Goal: Task Accomplishment & Management: Complete application form

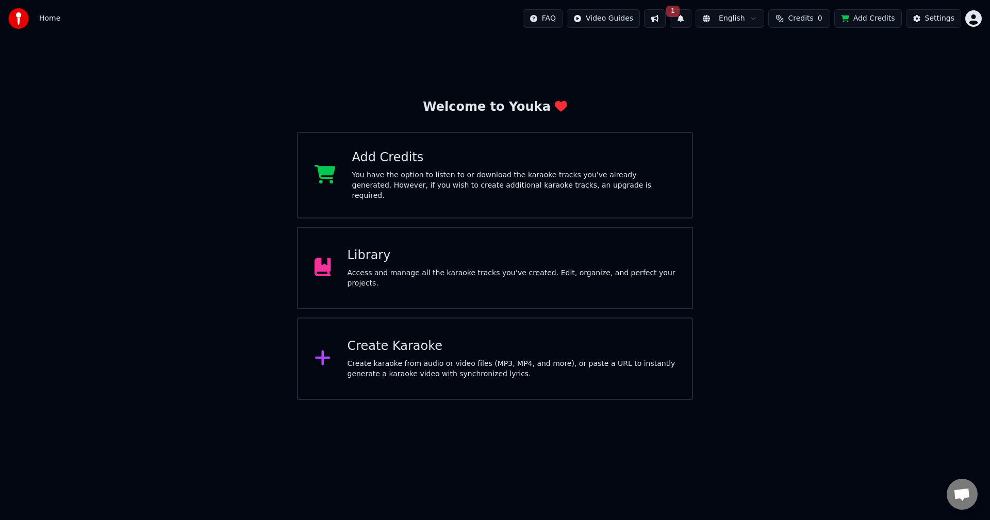
click at [979, 23] on html "Home FAQ Video Guides 1 English Credits 0 Add Credits Settings Welcome to Youka…" at bounding box center [495, 200] width 990 height 400
click at [976, 15] on html "Home FAQ Video Guides 1 English Credits 0 Add Credits Settings Welcome to Youka…" at bounding box center [495, 200] width 990 height 400
click at [692, 19] on button "1" at bounding box center [681, 18] width 22 height 19
click at [771, 50] on button "Update" at bounding box center [764, 51] width 44 height 19
click at [888, 16] on button "Add Credits" at bounding box center [869, 18] width 68 height 19
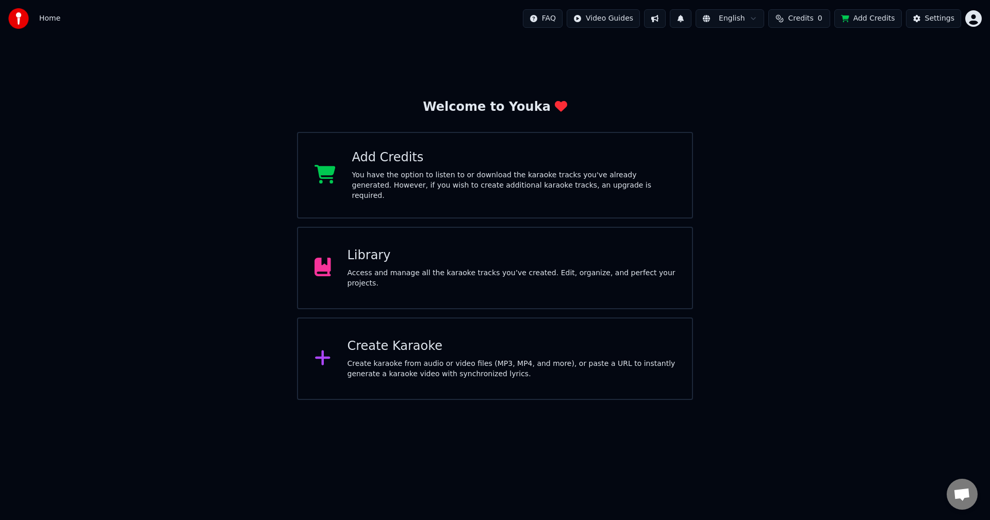
click at [501, 148] on div "Add Credits You have the option to listen to or download the karaoke tracks you…" at bounding box center [495, 175] width 396 height 87
click at [810, 76] on div "Welcome to Youka Add Credits You have the option to listen to or download the k…" at bounding box center [495, 218] width 990 height 363
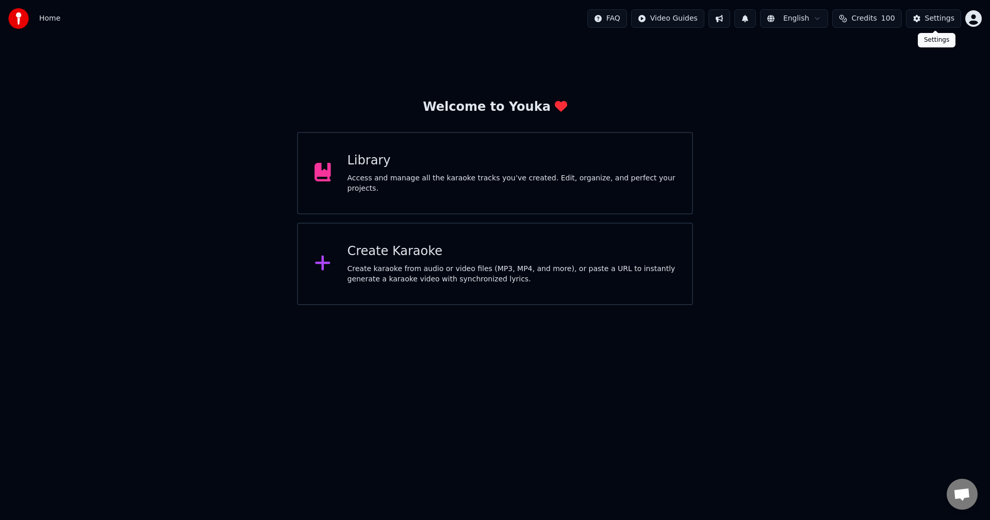
click at [947, 23] on button "Settings" at bounding box center [933, 18] width 55 height 19
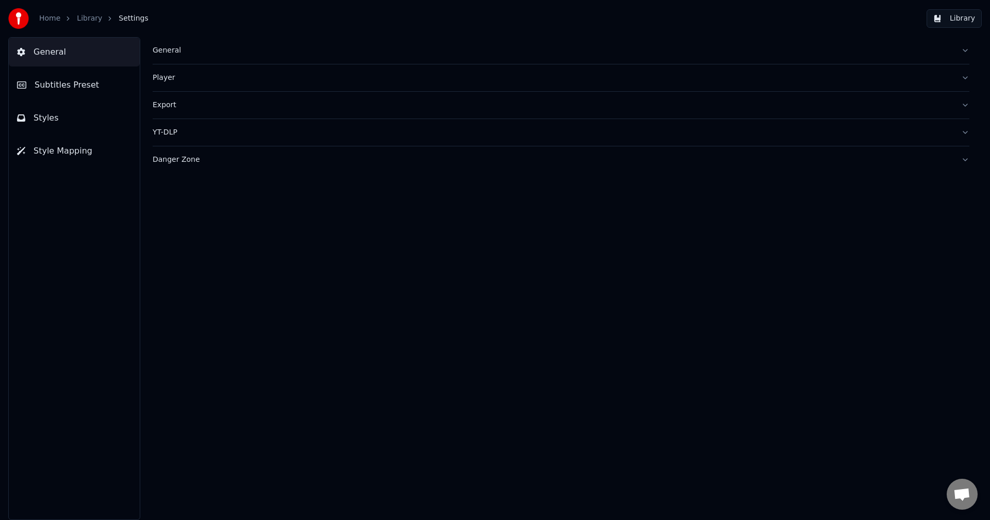
click at [53, 23] on link "Home" at bounding box center [49, 18] width 21 height 10
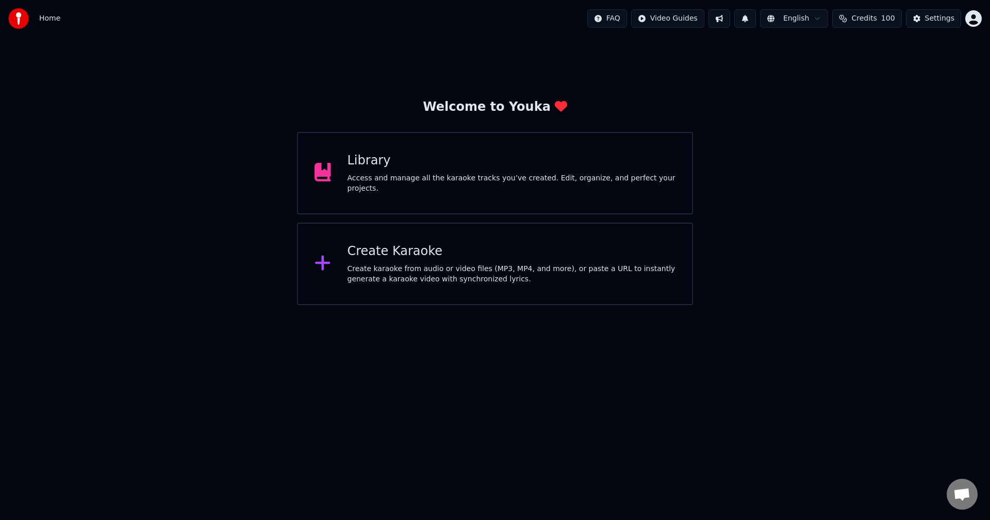
click at [985, 13] on div "Home FAQ Video Guides English Credits 100 Settings" at bounding box center [495, 18] width 990 height 37
click at [983, 14] on div "Home FAQ Video Guides English Credits 100 Settings" at bounding box center [495, 18] width 990 height 37
click at [979, 20] on html "Home FAQ Video Guides English Credits 100 Settings Welcome to Youka Library Acc…" at bounding box center [495, 152] width 990 height 305
click at [923, 62] on div "Billing" at bounding box center [928, 66] width 119 height 17
click at [513, 247] on div "Create Karaoke" at bounding box center [512, 251] width 329 height 17
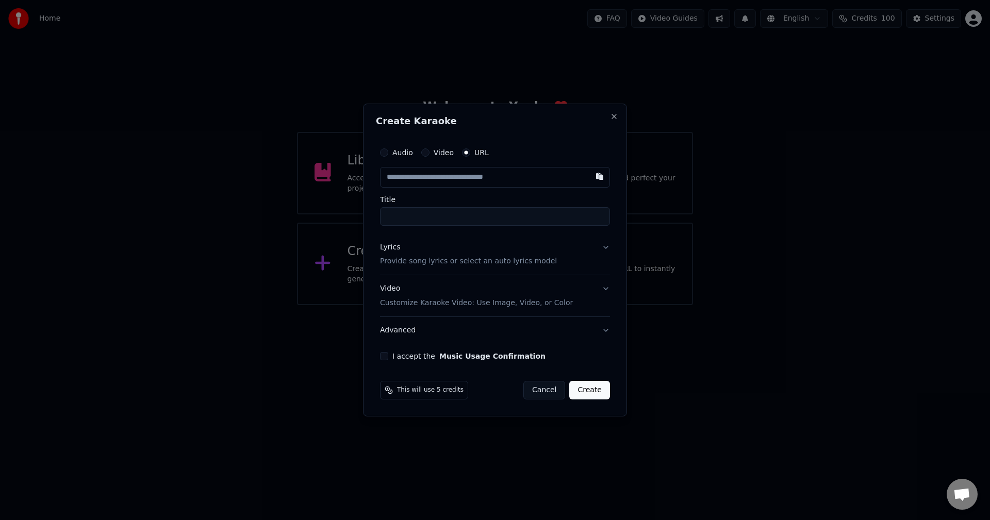
click at [501, 222] on input "Title" at bounding box center [495, 216] width 230 height 19
click at [600, 174] on button "button" at bounding box center [600, 176] width 21 height 19
type input "**********"
click at [606, 242] on button "Lyrics Provide song lyrics or select an auto lyrics model" at bounding box center [495, 254] width 230 height 41
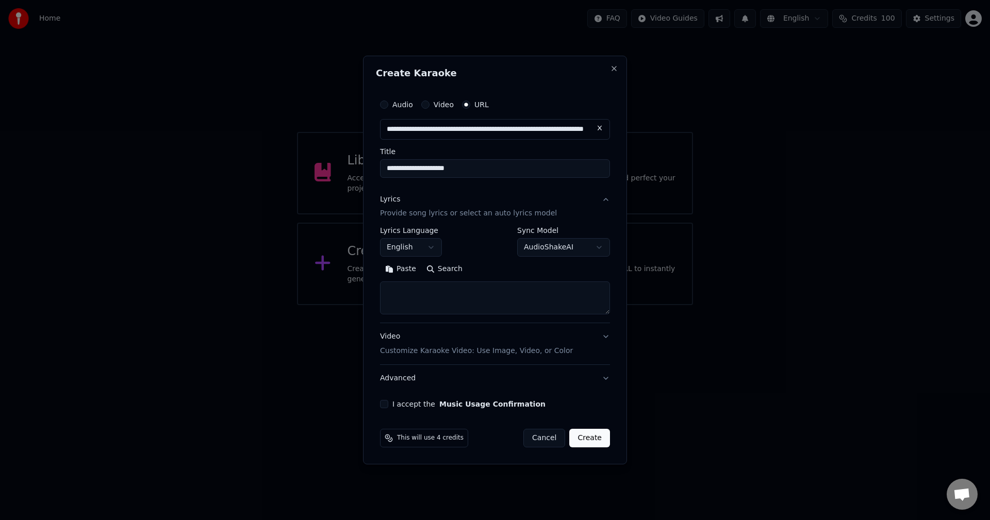
click at [448, 269] on button "Search" at bounding box center [444, 270] width 46 height 17
type textarea "**********"
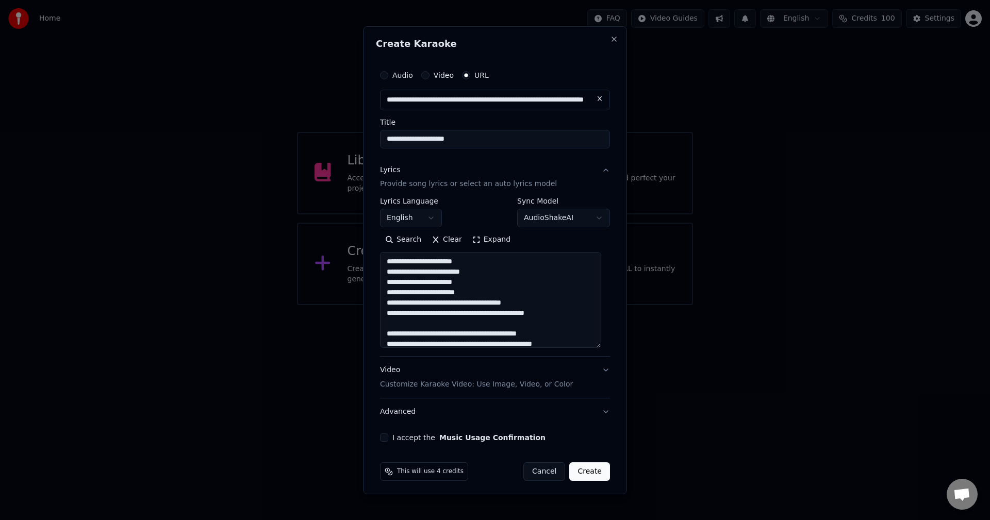
drag, startPoint x: 606, startPoint y: 311, endPoint x: 621, endPoint y: 344, distance: 36.7
click at [621, 344] on div "**********" at bounding box center [495, 260] width 264 height 468
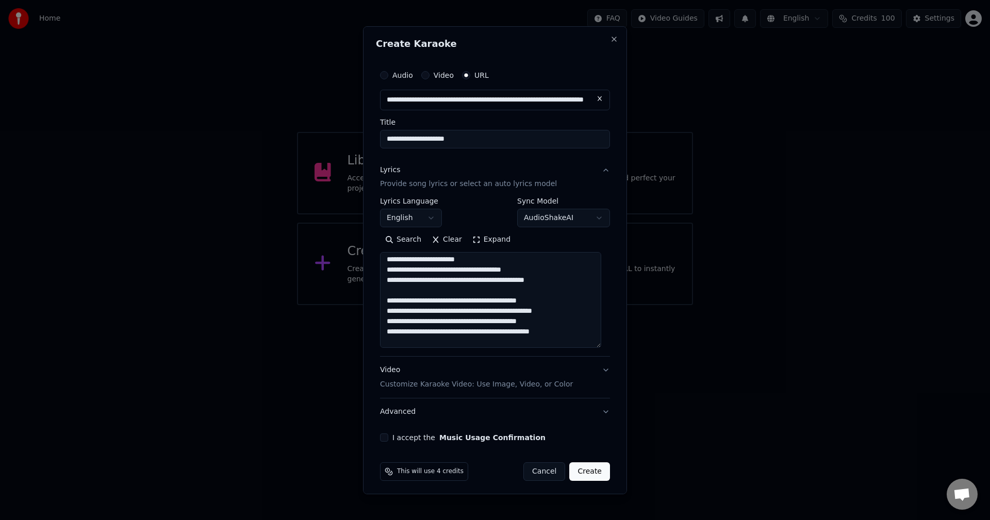
scroll to position [35, 0]
click at [598, 371] on button "Video Customize Karaoke Video: Use Image, Video, or Color" at bounding box center [495, 377] width 230 height 41
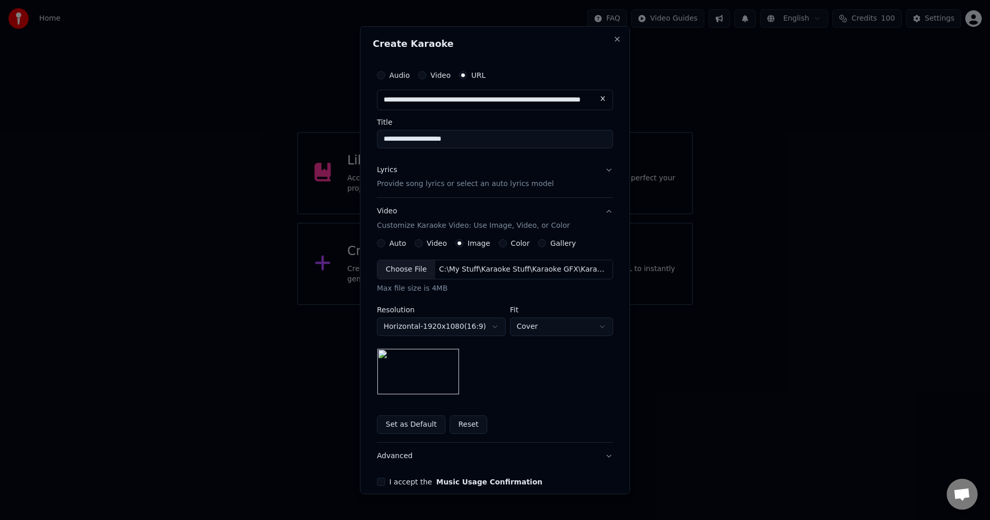
click at [404, 430] on button "Set as Default" at bounding box center [411, 425] width 69 height 19
click at [602, 305] on body "**********" at bounding box center [495, 152] width 990 height 305
click at [601, 305] on body "**********" at bounding box center [495, 152] width 990 height 305
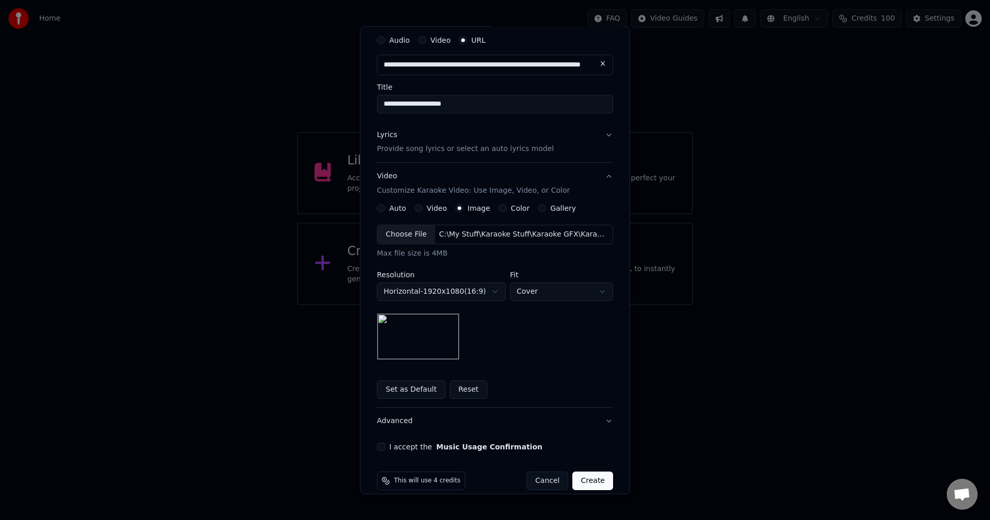
scroll to position [48, 0]
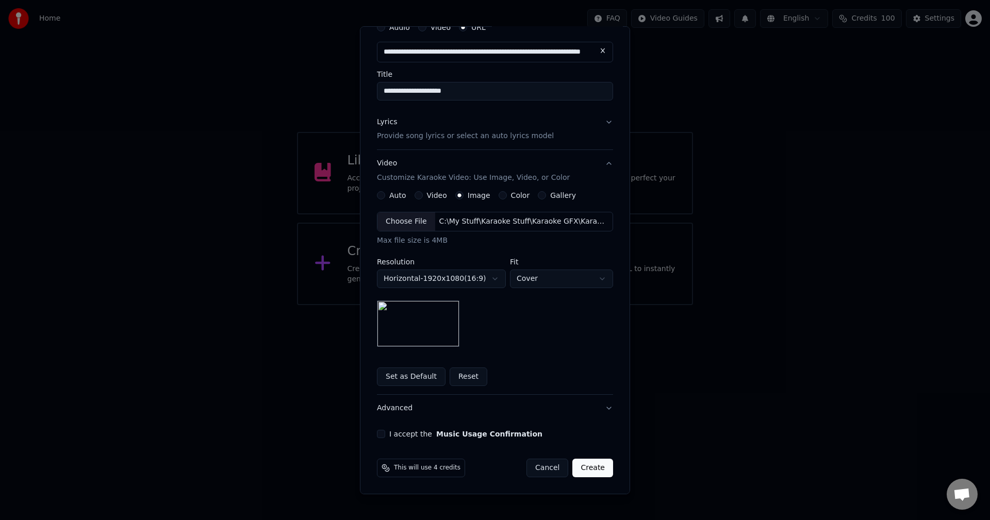
click at [601, 406] on button "Advanced" at bounding box center [495, 408] width 236 height 27
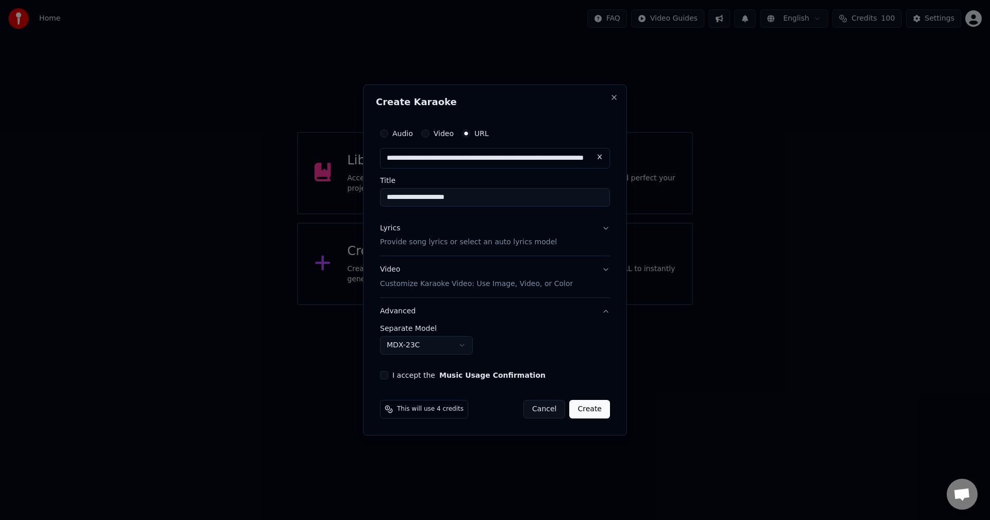
click at [605, 313] on button "Advanced" at bounding box center [495, 311] width 230 height 27
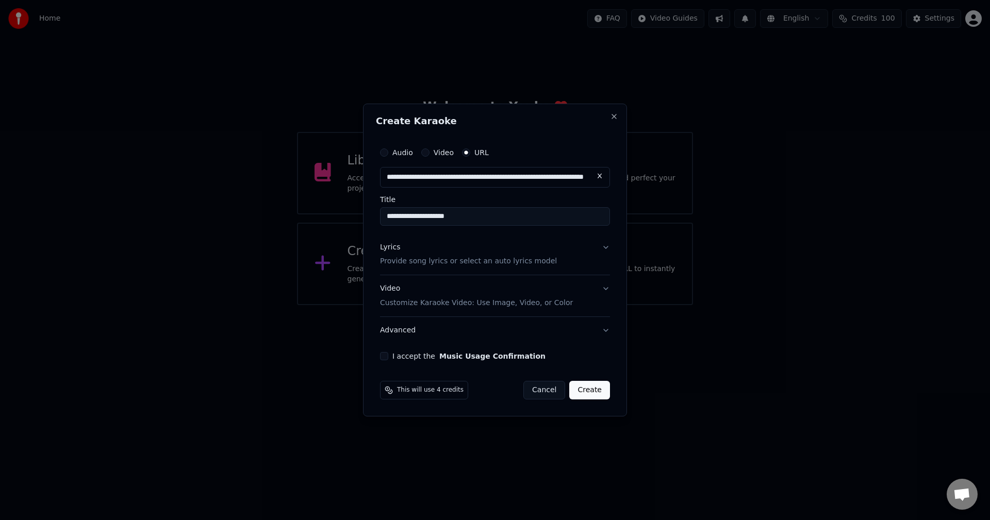
click at [605, 332] on button "Advanced" at bounding box center [495, 330] width 230 height 27
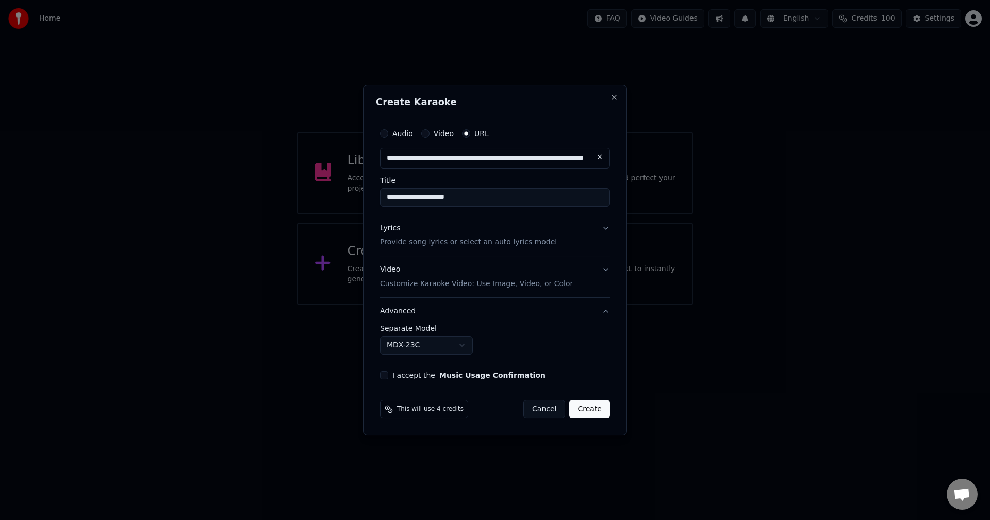
click at [387, 377] on button "I accept the Music Usage Confirmation" at bounding box center [384, 375] width 8 height 8
click at [608, 225] on button "Lyrics Provide song lyrics or select an auto lyrics model" at bounding box center [495, 235] width 230 height 41
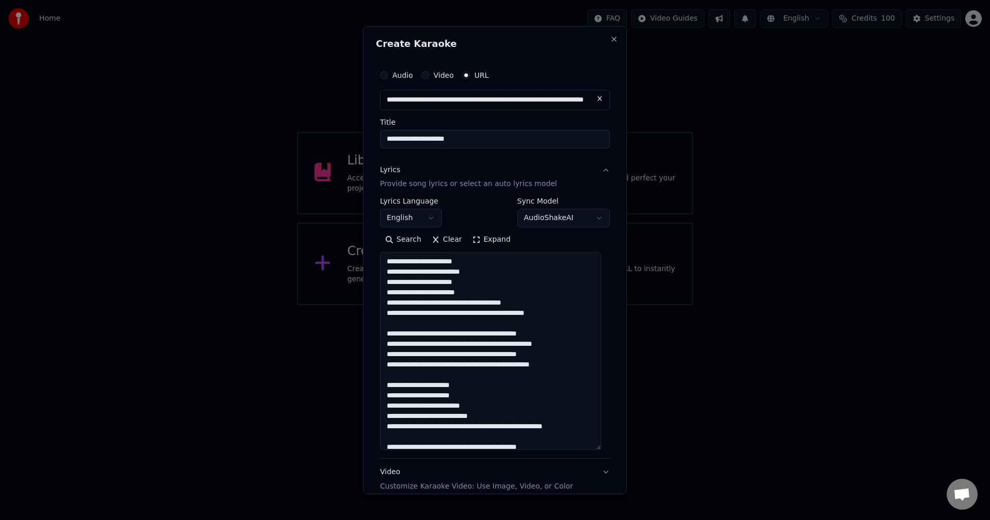
drag, startPoint x: 608, startPoint y: 312, endPoint x: 625, endPoint y: 447, distance: 136.8
click at [625, 447] on div "**********" at bounding box center [495, 260] width 264 height 468
drag, startPoint x: 477, startPoint y: 315, endPoint x: 500, endPoint y: 321, distance: 24.0
click at [477, 315] on textarea at bounding box center [490, 351] width 221 height 198
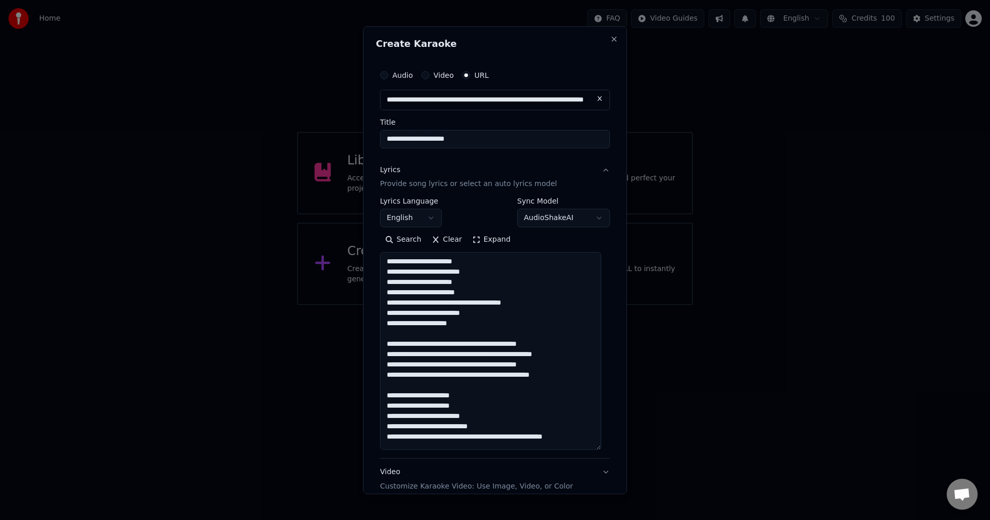
click at [464, 302] on textarea at bounding box center [490, 351] width 221 height 198
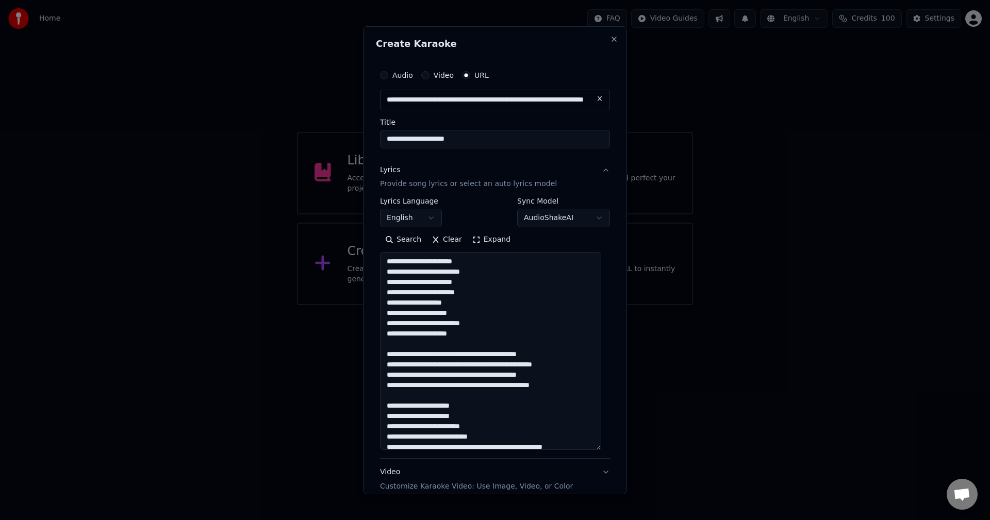
click at [480, 306] on textarea at bounding box center [490, 351] width 221 height 198
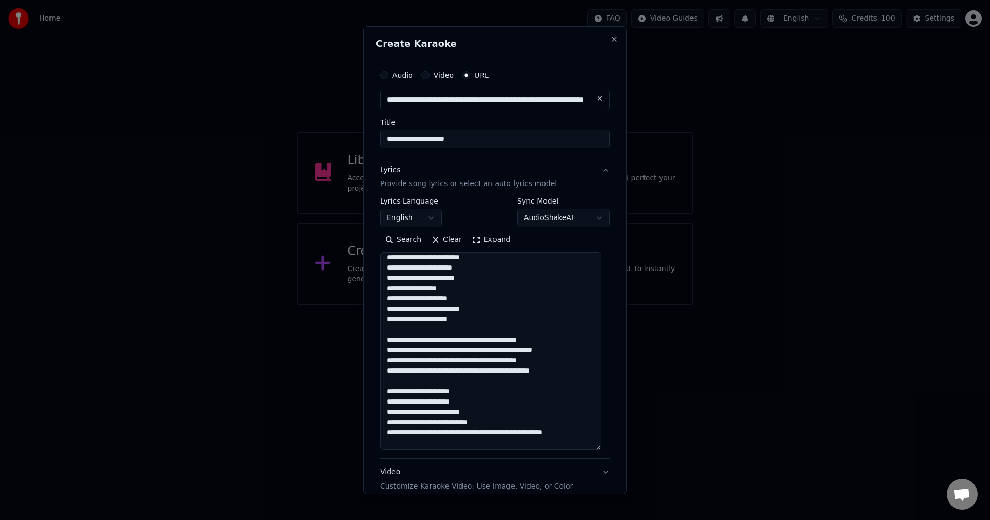
scroll to position [35, 0]
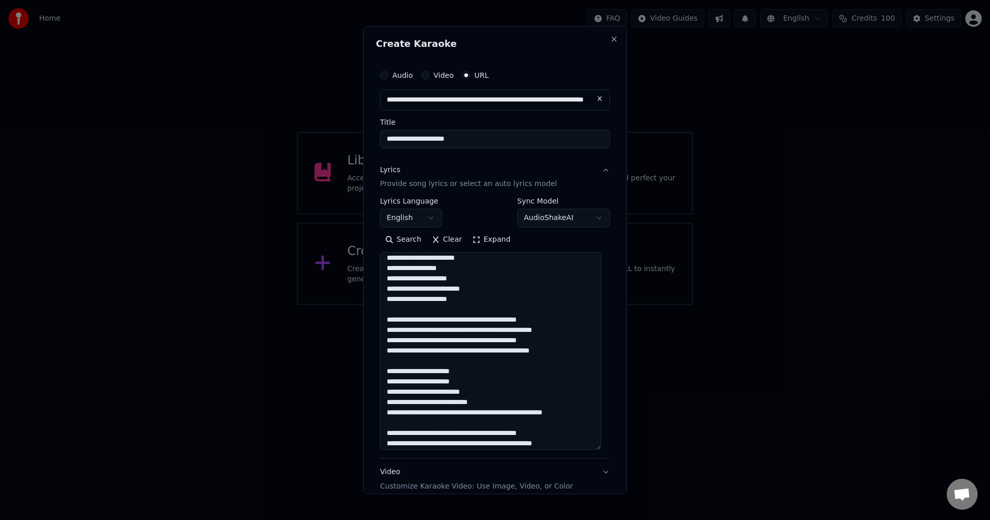
click at [478, 352] on textarea at bounding box center [490, 351] width 221 height 198
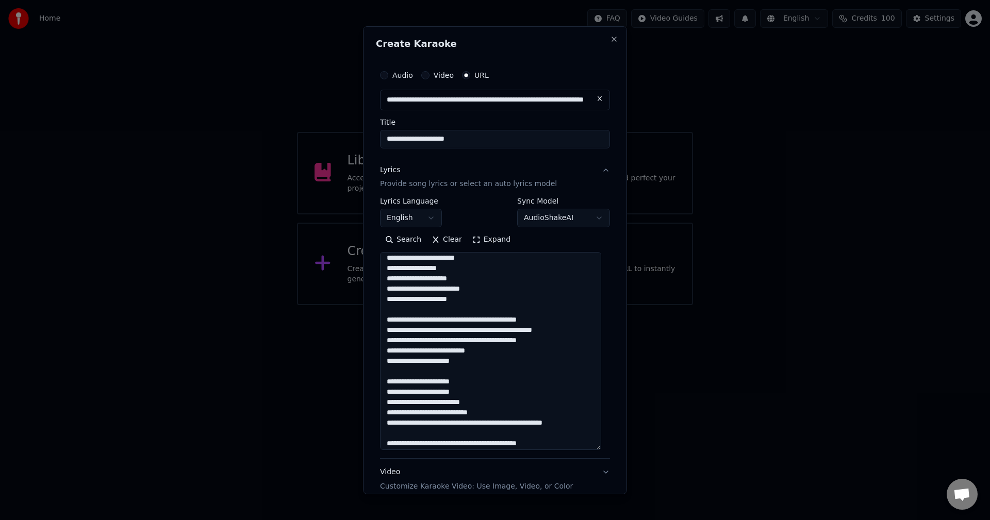
click at [457, 331] on textarea at bounding box center [490, 351] width 221 height 198
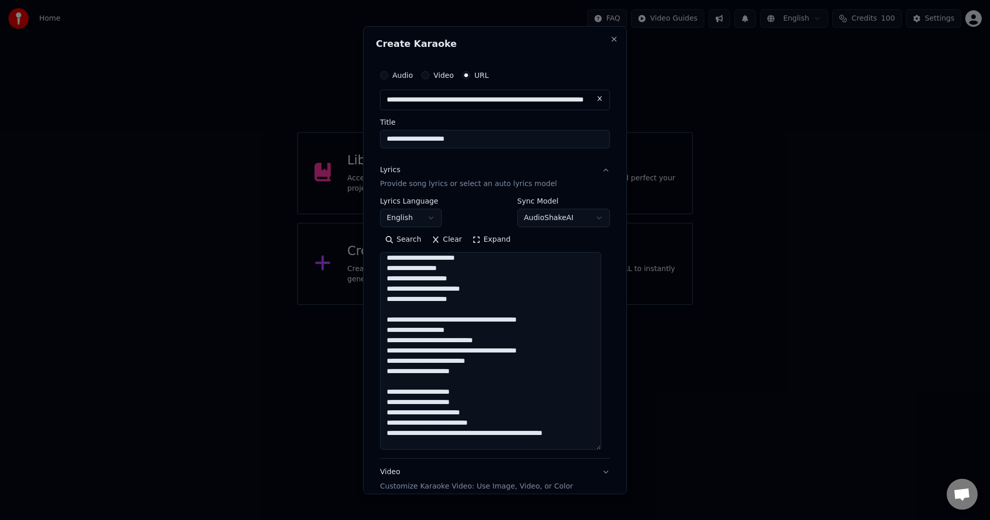
click at [446, 320] on textarea at bounding box center [490, 351] width 221 height 198
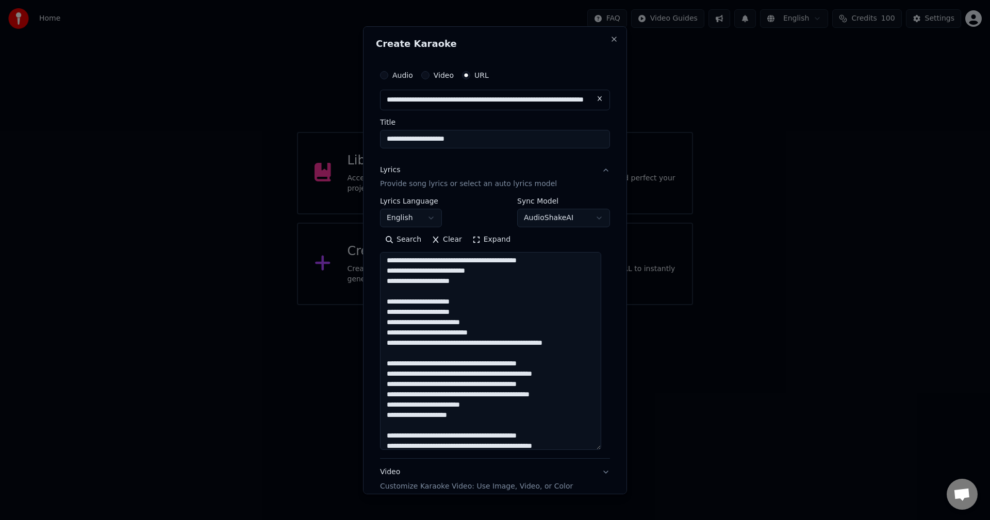
scroll to position [138, 0]
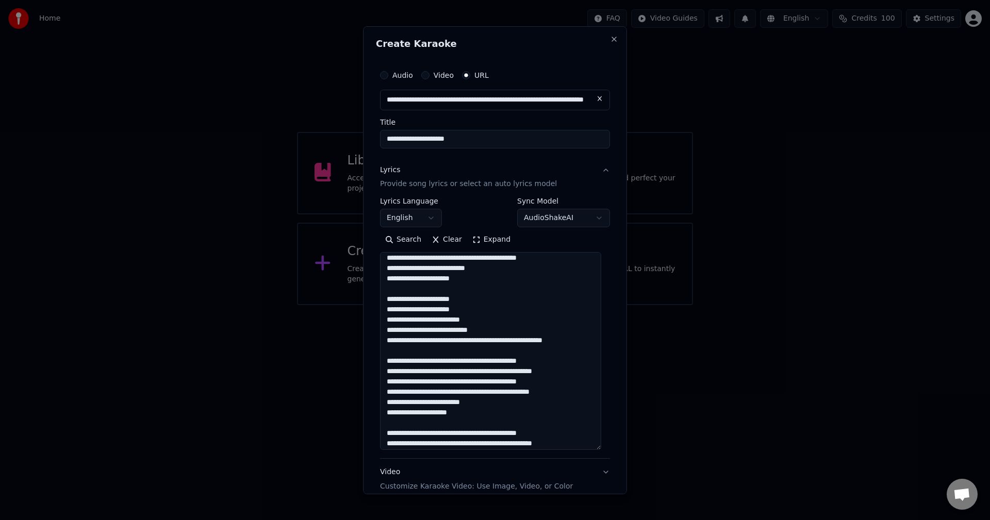
click at [445, 362] on textarea at bounding box center [490, 351] width 221 height 198
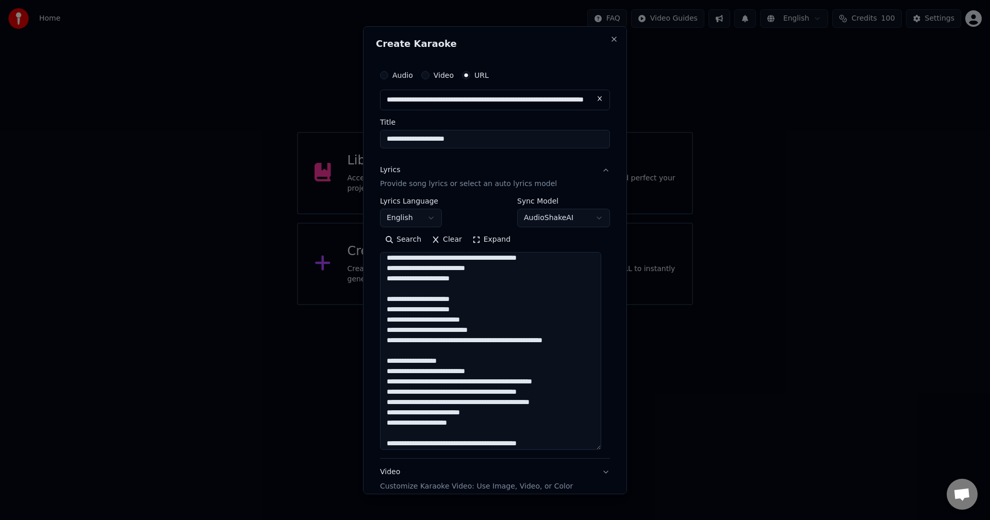
click at [455, 382] on textarea at bounding box center [490, 351] width 221 height 198
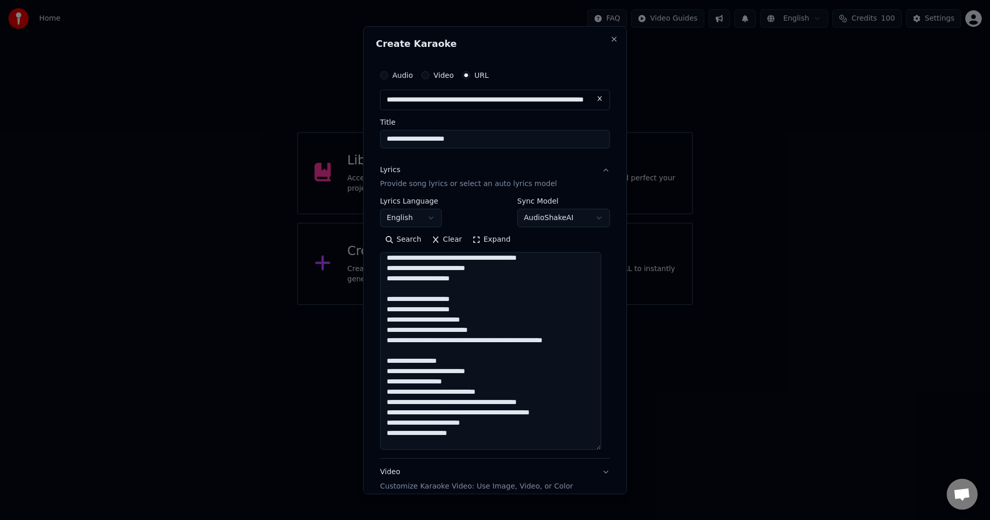
click at [477, 415] on textarea at bounding box center [490, 351] width 221 height 198
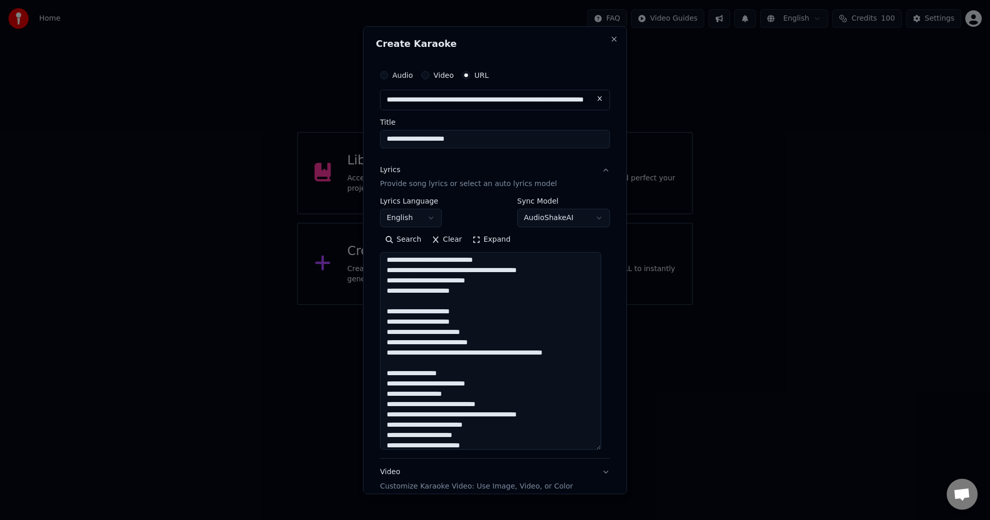
scroll to position [124, 0]
click at [491, 357] on textarea at bounding box center [490, 351] width 221 height 198
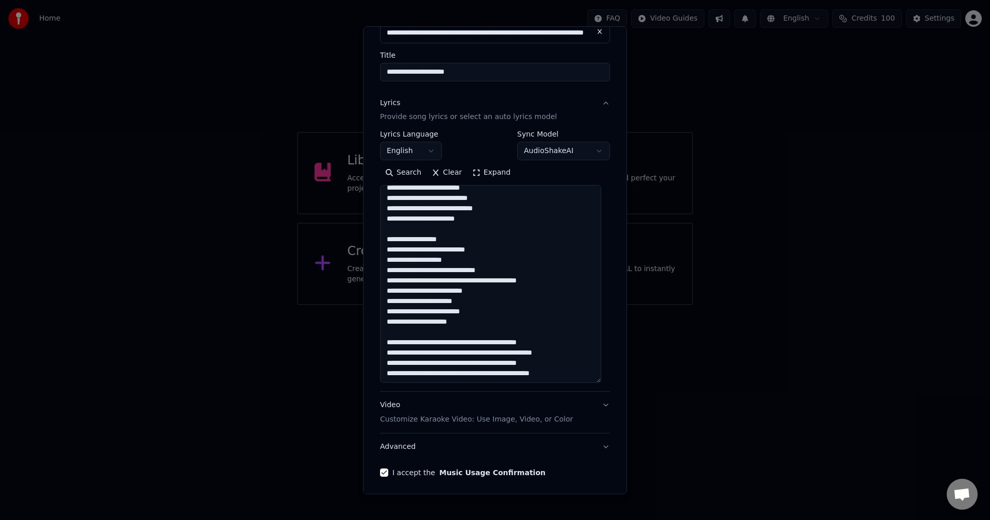
scroll to position [69, 0]
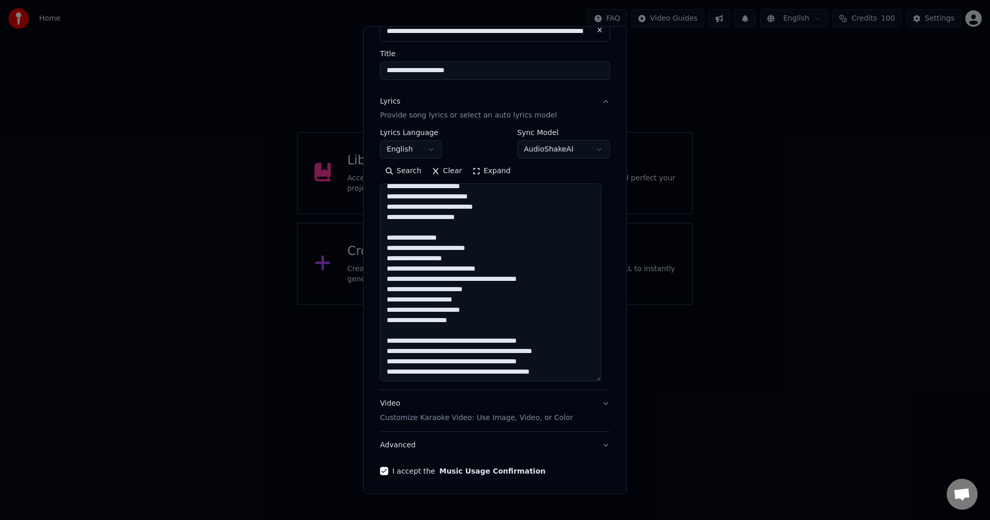
click at [446, 344] on textarea at bounding box center [490, 283] width 221 height 198
click at [453, 365] on textarea at bounding box center [490, 283] width 221 height 198
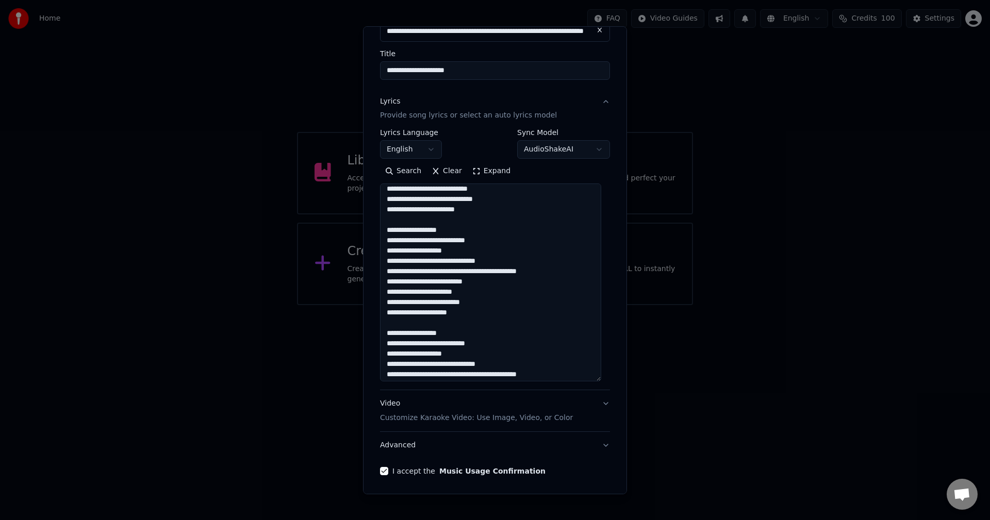
scroll to position [223, 0]
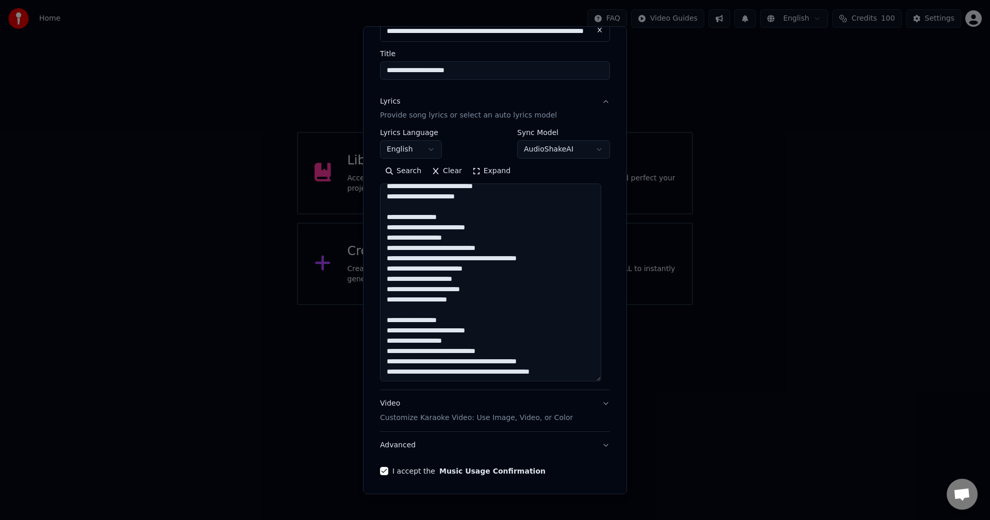
click at [477, 373] on textarea at bounding box center [490, 283] width 221 height 198
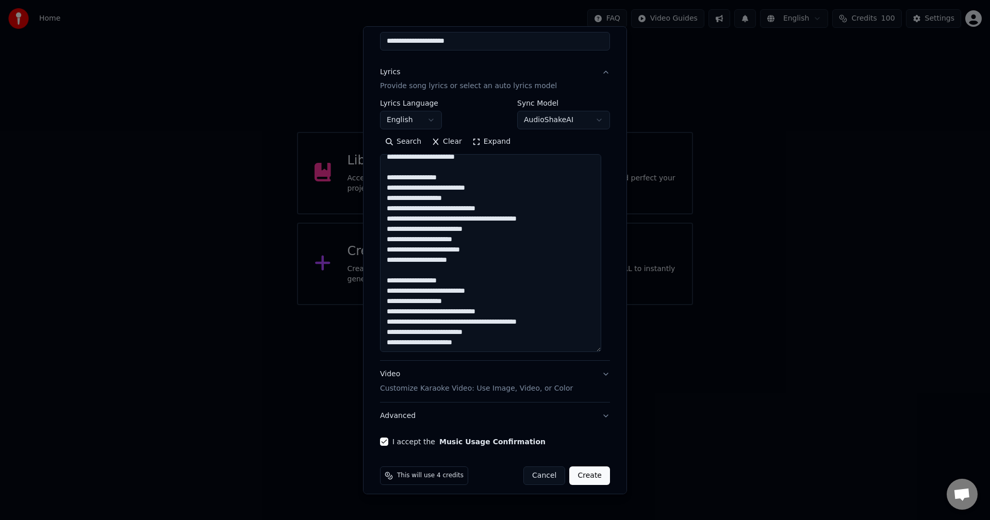
scroll to position [106, 0]
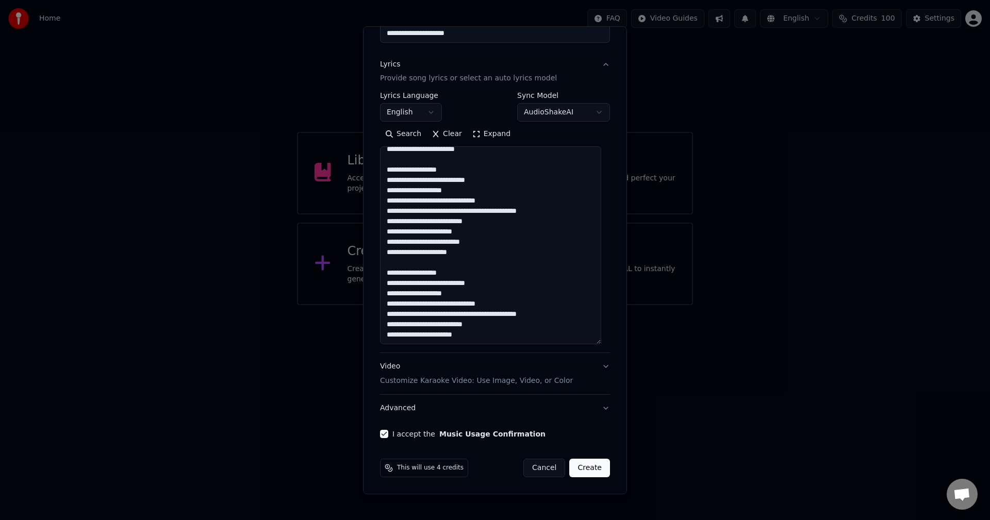
type textarea "**********"
click at [582, 467] on button "Create" at bounding box center [589, 468] width 41 height 19
